Goal: Task Accomplishment & Management: Use online tool/utility

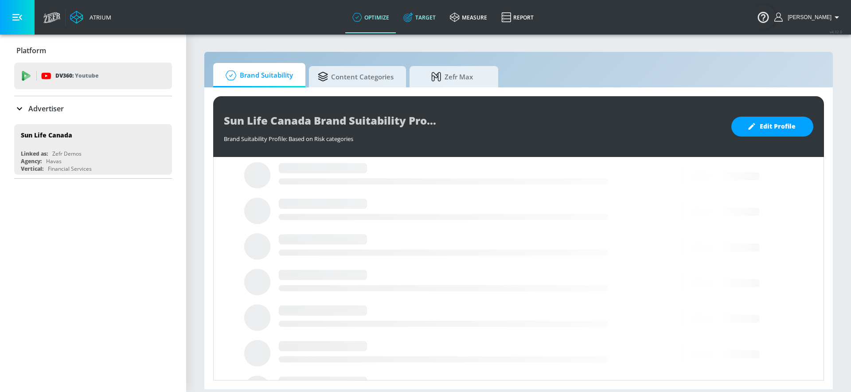
click at [423, 21] on link "Target" at bounding box center [419, 17] width 47 height 32
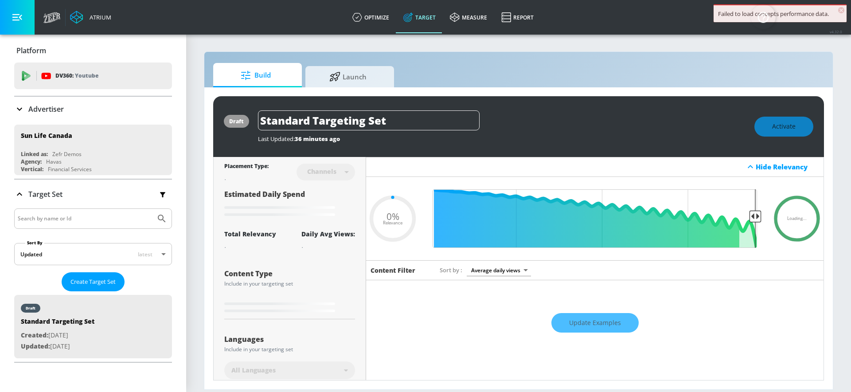
type input "0.05"
click at [377, 70] on span "Launch" at bounding box center [347, 75] width 67 height 21
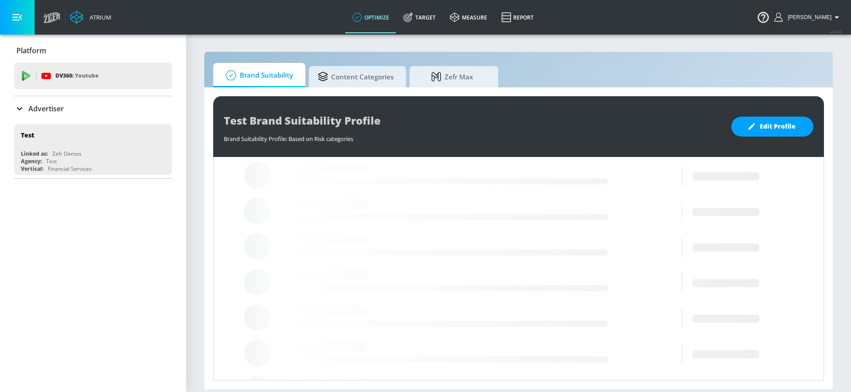
click at [33, 102] on div "Advertiser" at bounding box center [93, 108] width 158 height 25
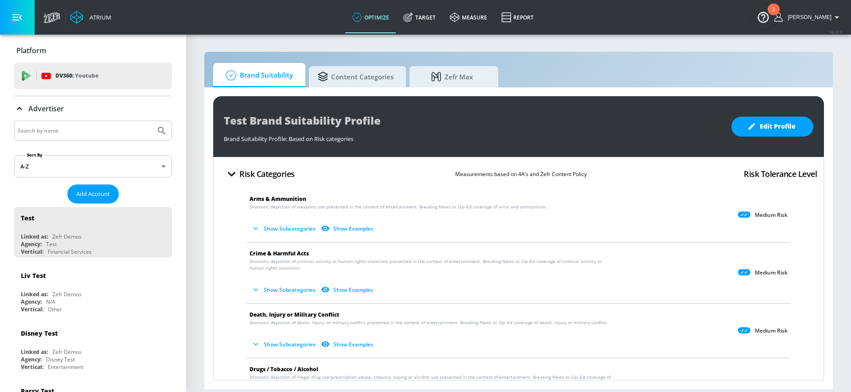
click at [78, 127] on input "Search by name" at bounding box center [85, 131] width 134 height 12
type input "spin"
click at [152, 121] on button "Submit Search" at bounding box center [162, 131] width 20 height 20
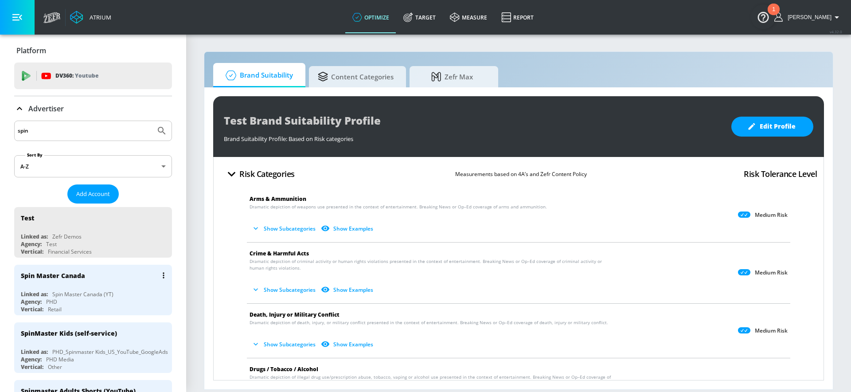
click at [98, 286] on div "Spin Master Canada Linked as: Spin Master Canada (YT) Agency: PHD Vertical: Ret…" at bounding box center [93, 290] width 158 height 51
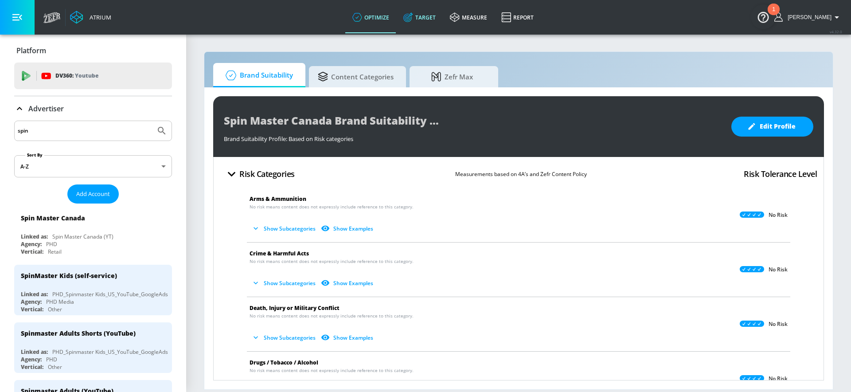
click at [431, 22] on link "Target" at bounding box center [419, 17] width 47 height 32
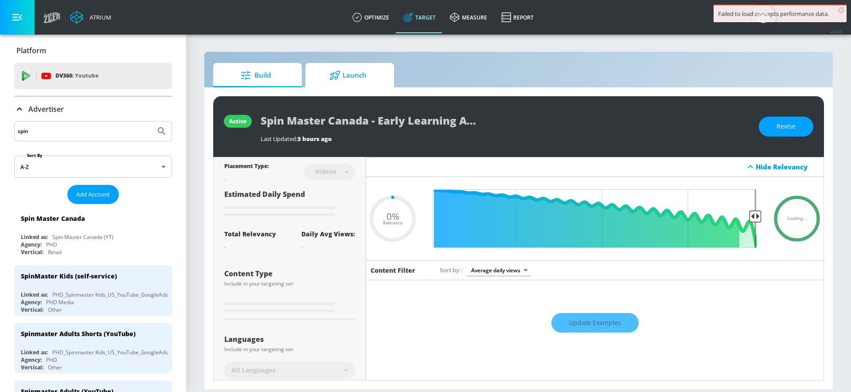
type input "0.05"
click at [392, 74] on link "Launch" at bounding box center [349, 75] width 89 height 24
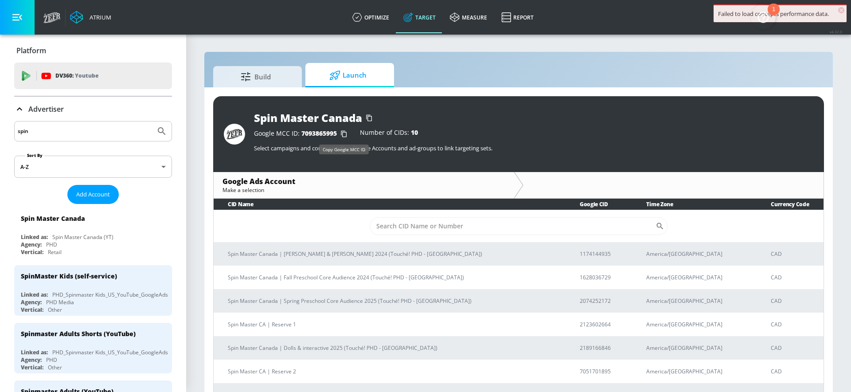
click at [342, 131] on icon "button" at bounding box center [344, 134] width 6 height 7
